Goal: Information Seeking & Learning: Understand process/instructions

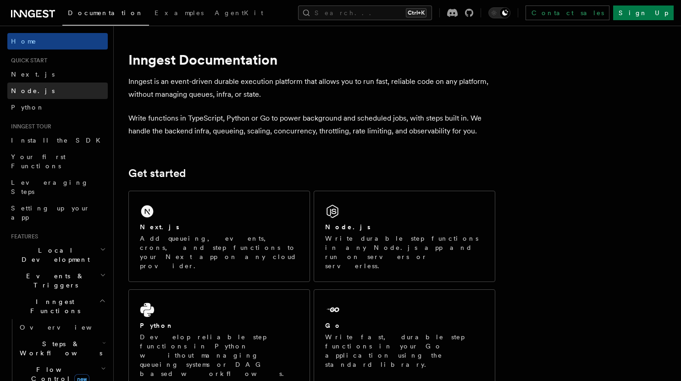
click at [44, 89] on link "Node.js" at bounding box center [57, 90] width 100 height 16
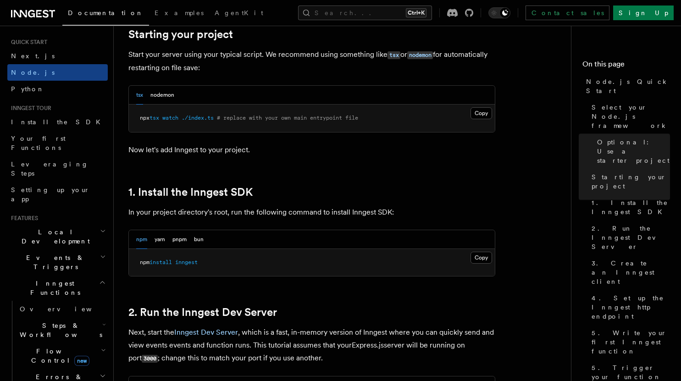
scroll to position [486, 0]
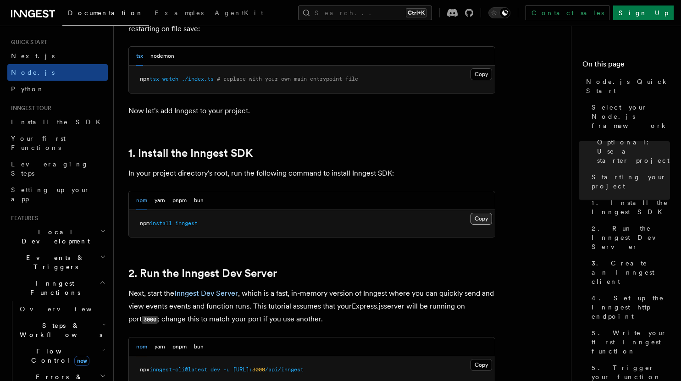
click at [482, 223] on button "Copy Copied" at bounding box center [481, 219] width 22 height 12
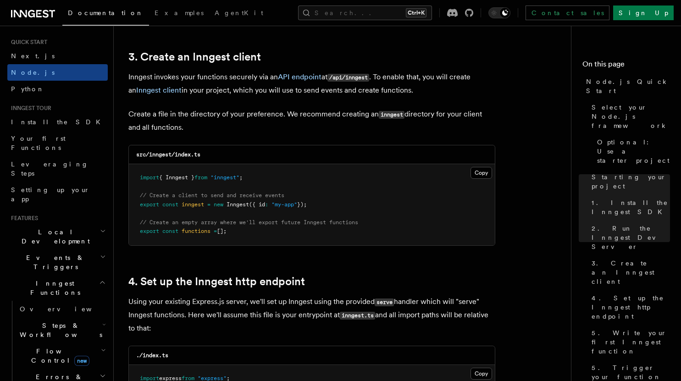
scroll to position [1147, 0]
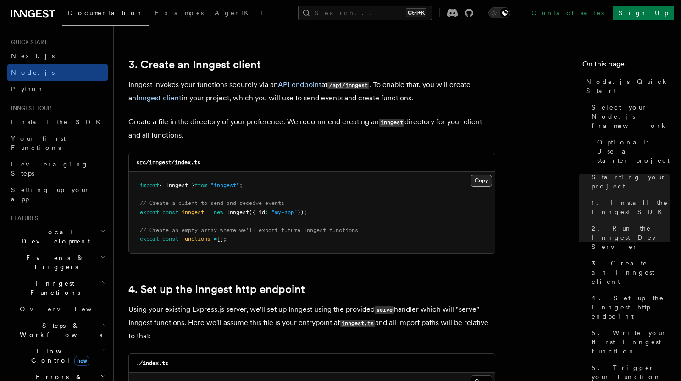
click at [480, 180] on button "Copy Copied" at bounding box center [481, 181] width 22 height 12
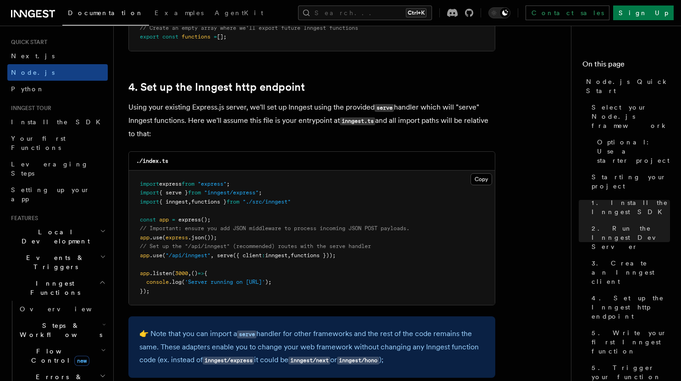
scroll to position [1364, 0]
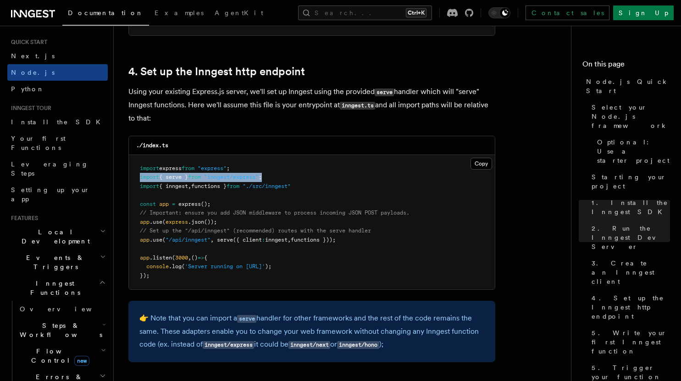
drag, startPoint x: 275, startPoint y: 179, endPoint x: 138, endPoint y: 181, distance: 137.0
click at [138, 181] on pre "import express from "express" ; import { serve } from "inngest/express" ; impor…" at bounding box center [312, 222] width 366 height 135
copy span "import { serve } from "inngest/express" ;"
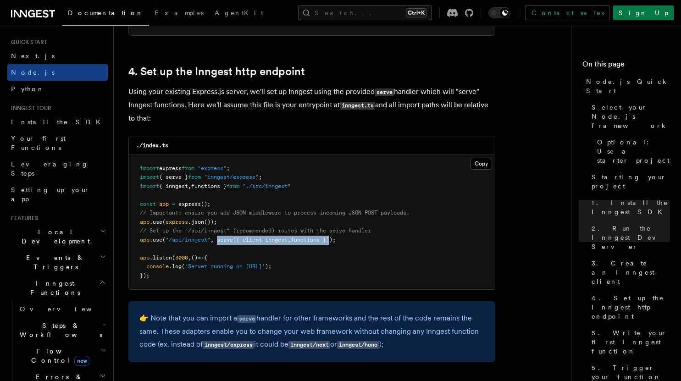
drag, startPoint x: 220, startPoint y: 242, endPoint x: 338, endPoint y: 240, distance: 118.3
click at [335, 240] on span "app .use ( "/api/inngest" , serve ({ client : inngest , functions }));" at bounding box center [238, 239] width 196 height 6
copy span "serve ({ client : inngest , functions })"
